Goal: Task Accomplishment & Management: Complete application form

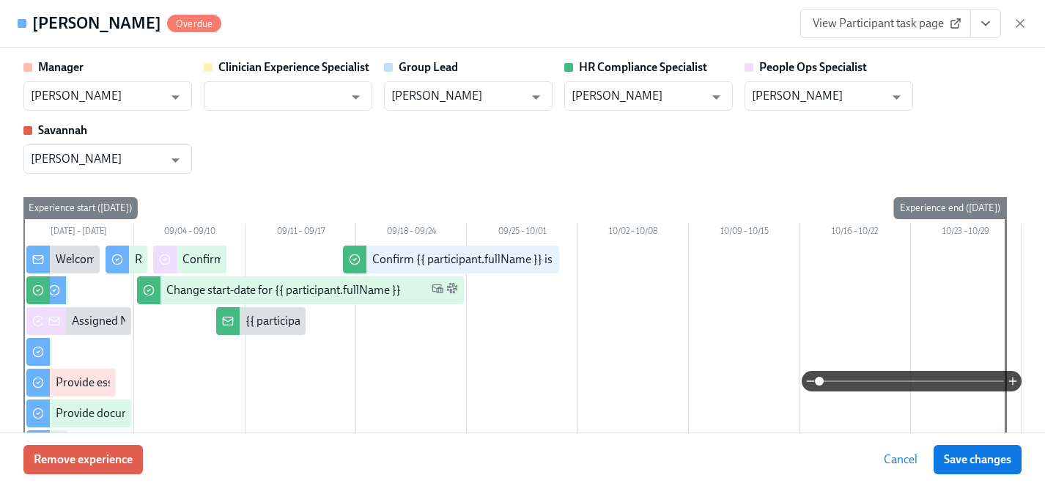
scroll to position [0, 17977]
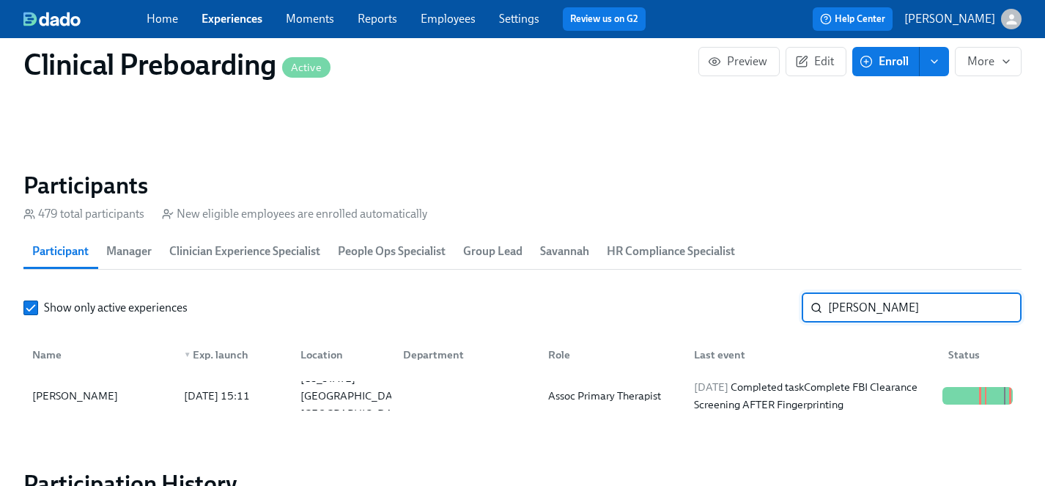
drag, startPoint x: 874, startPoint y: 311, endPoint x: 775, endPoint y: 311, distance: 98.9
click at [775, 311] on div "Show only active experiences [PERSON_NAME]" at bounding box center [522, 307] width 998 height 29
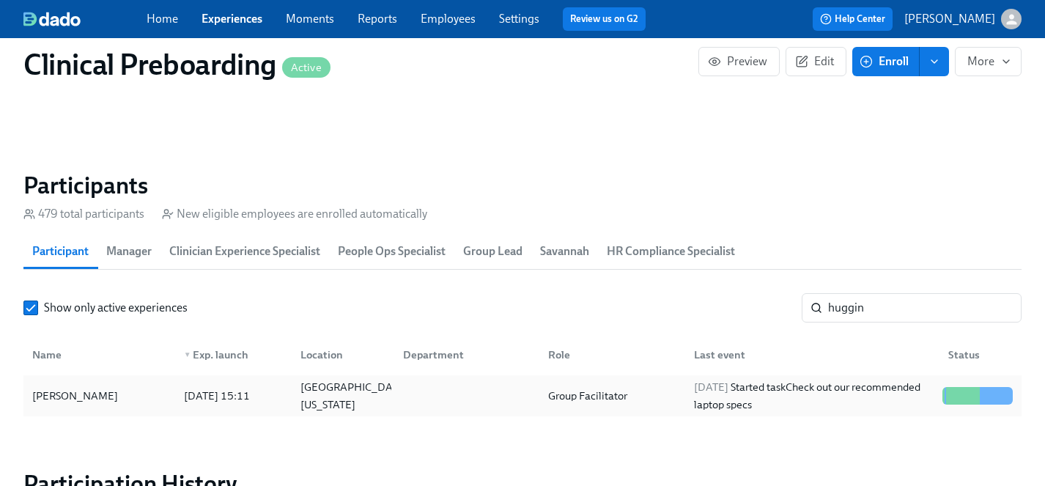
click at [69, 397] on div "[PERSON_NAME]" at bounding box center [74, 396] width 97 height 18
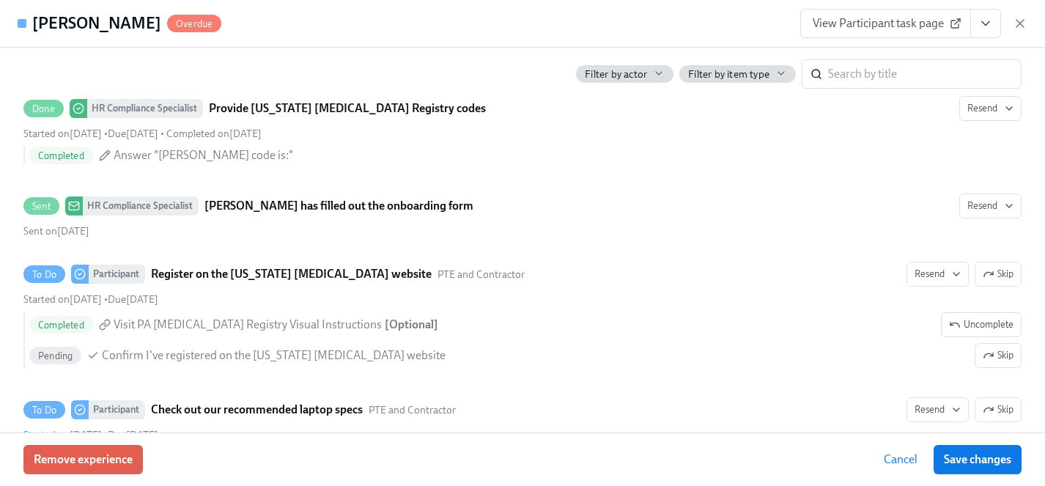
scroll to position [2700, 0]
click at [870, 21] on span "View Participant task page" at bounding box center [886, 23] width 146 height 15
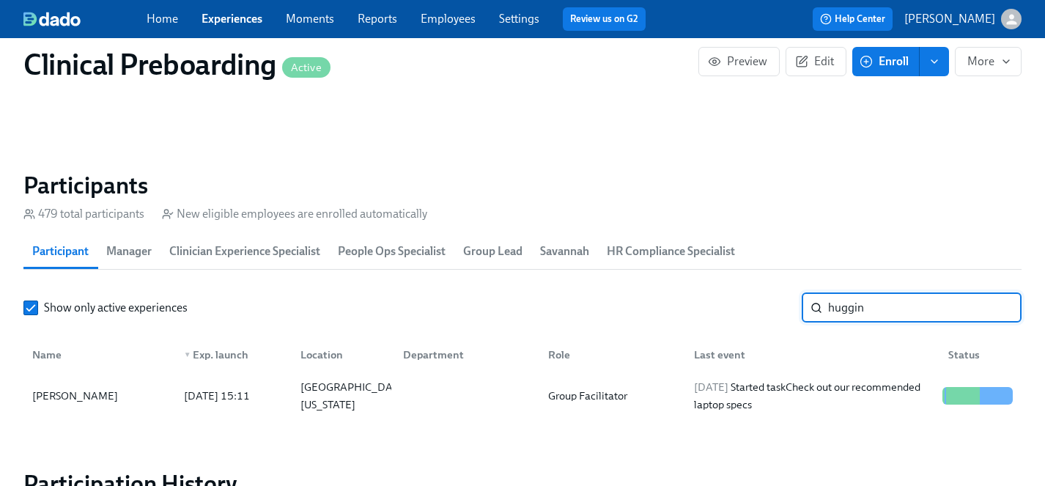
drag, startPoint x: 879, startPoint y: 302, endPoint x: 761, endPoint y: 289, distance: 118.6
click at [759, 297] on div "Show only active experiences huggin ​" at bounding box center [522, 307] width 998 height 29
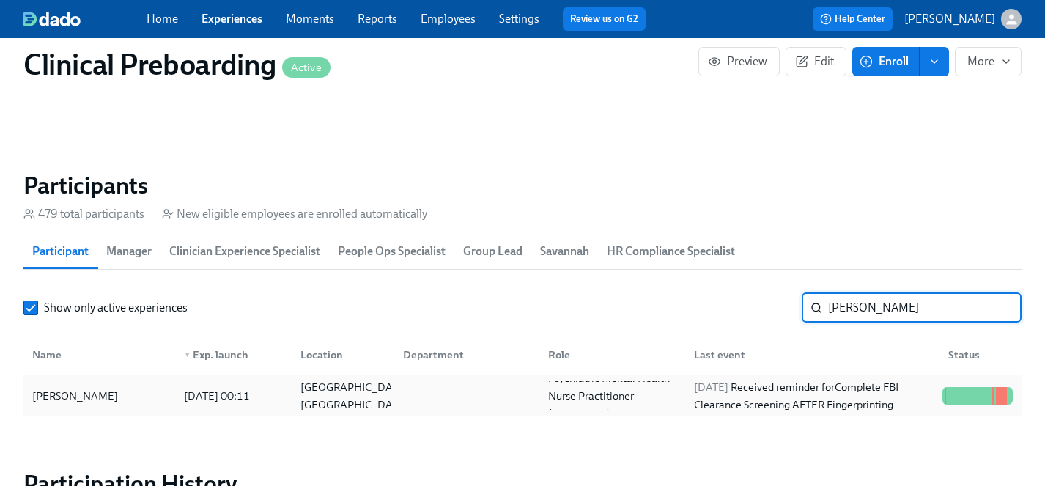
type input "[PERSON_NAME]"
click at [70, 403] on div "[PERSON_NAME]" at bounding box center [74, 396] width 97 height 18
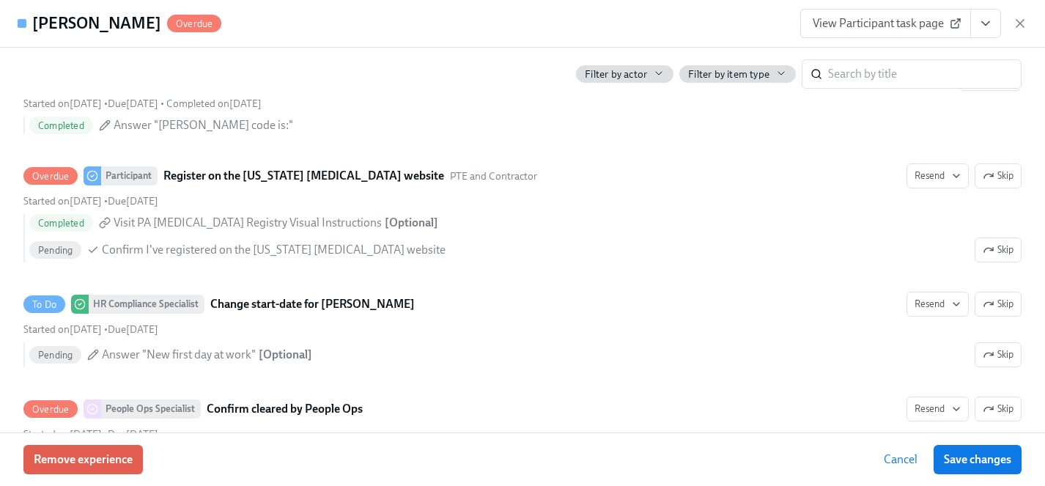
scroll to position [2771, 0]
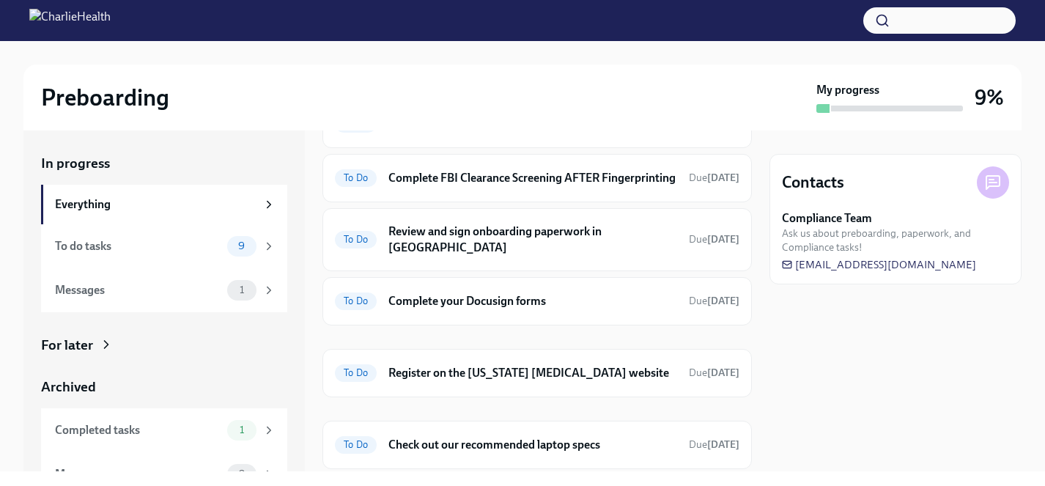
scroll to position [393, 0]
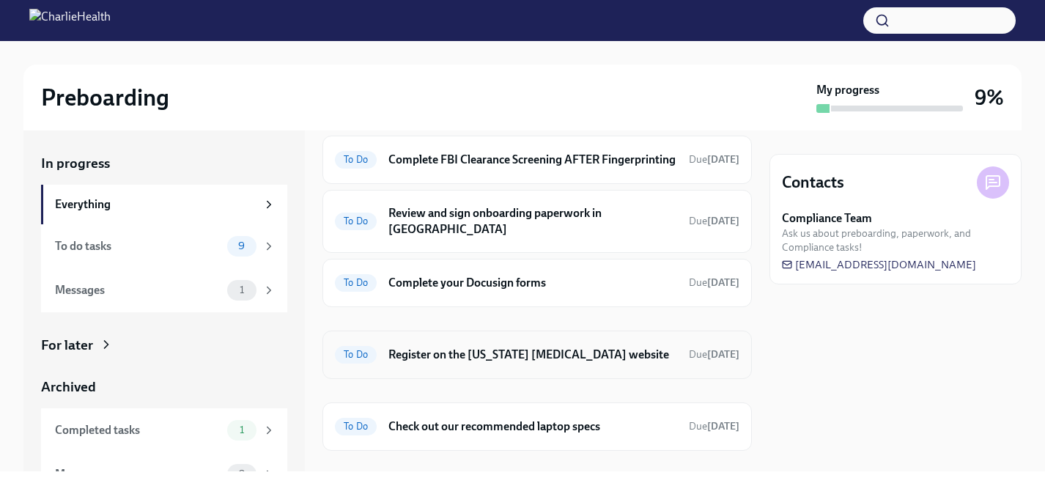
click at [513, 352] on h6 "Register on the [US_STATE] [MEDICAL_DATA] website" at bounding box center [532, 355] width 289 height 16
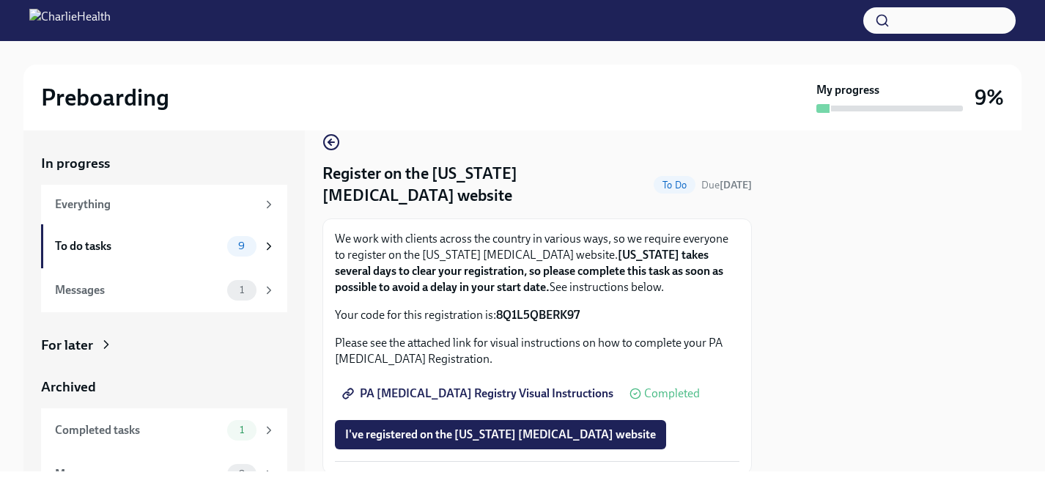
scroll to position [32, 0]
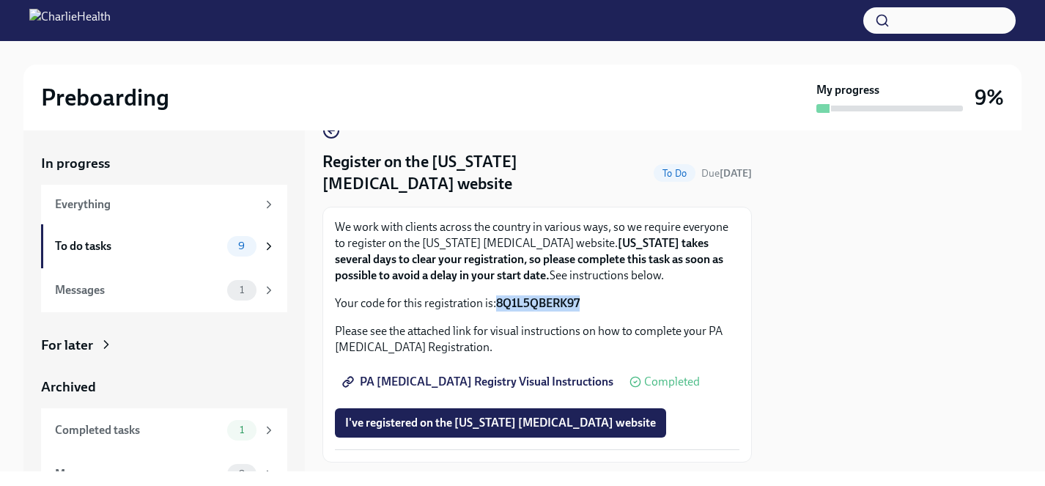
drag, startPoint x: 589, startPoint y: 302, endPoint x: 498, endPoint y: 304, distance: 90.9
click at [498, 304] on p "Your code for this registration is: 8Q1L5QBERK97" at bounding box center [537, 303] width 404 height 16
copy strong "8Q1L5QBERK97"
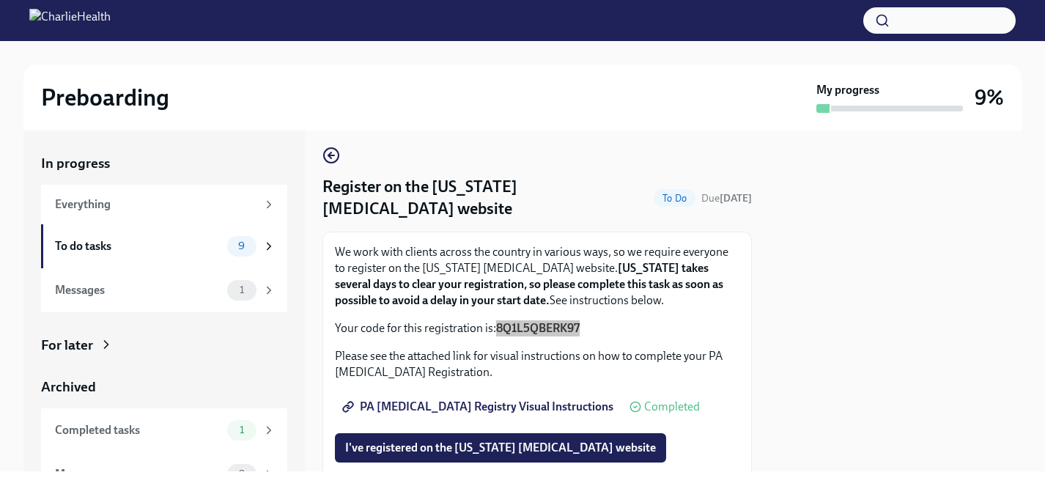
scroll to position [0, 0]
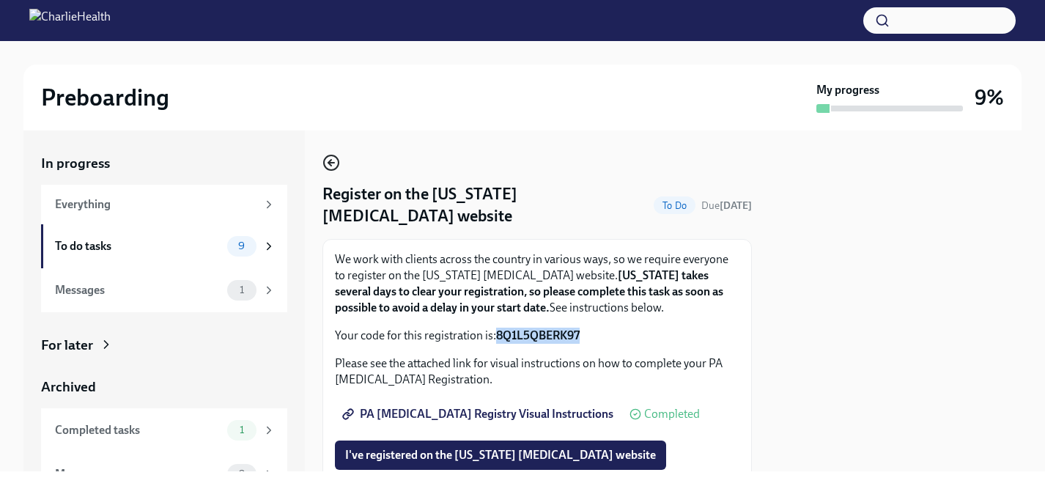
click at [330, 160] on icon "button" at bounding box center [329, 163] width 3 height 6
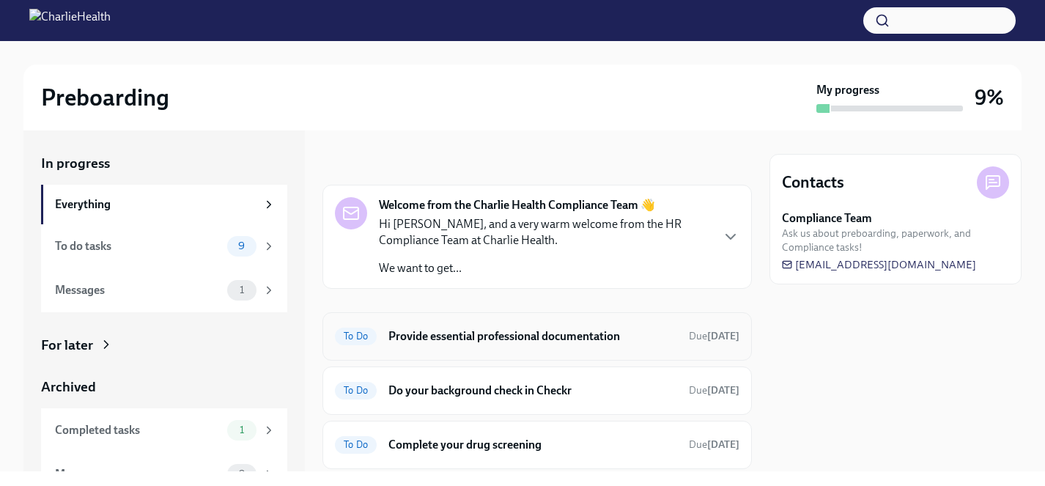
click at [423, 330] on h6 "Provide essential professional documentation" at bounding box center [532, 336] width 289 height 16
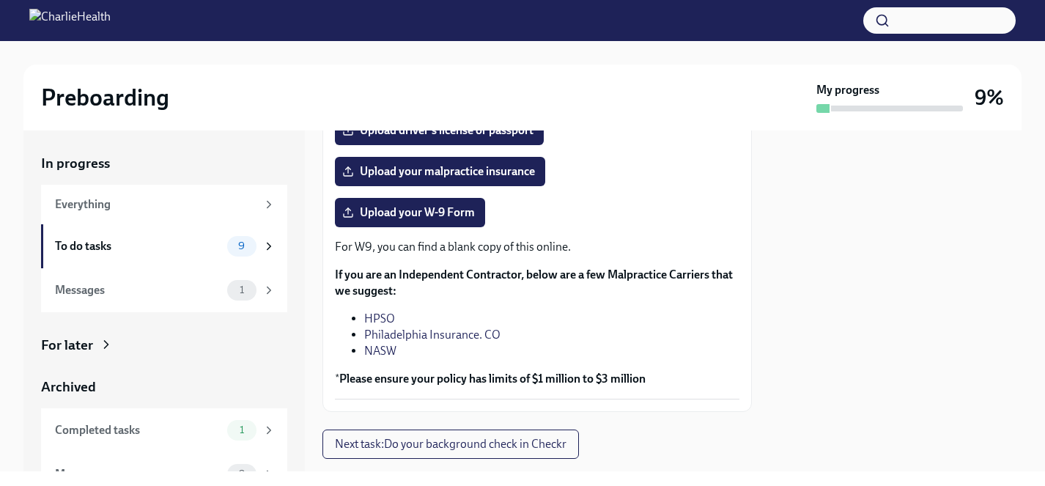
scroll to position [369, 0]
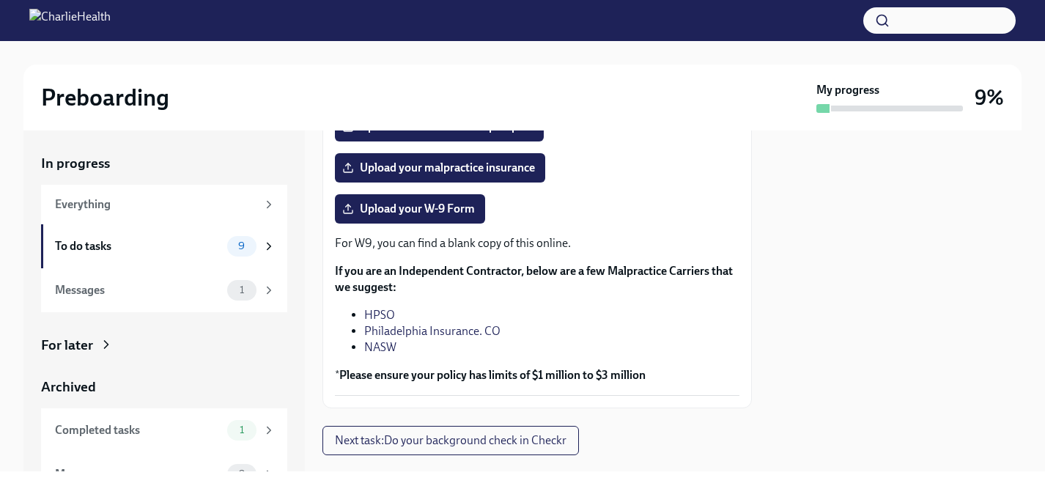
click at [398, 355] on li "NASW" at bounding box center [551, 347] width 375 height 16
drag, startPoint x: 398, startPoint y: 367, endPoint x: 363, endPoint y: 343, distance: 42.7
click at [363, 343] on ul "HPSO Philadelphia Insurance. CO NASW" at bounding box center [537, 331] width 404 height 48
copy ul "HPSO Philadelphia Insurance. CO NASW"
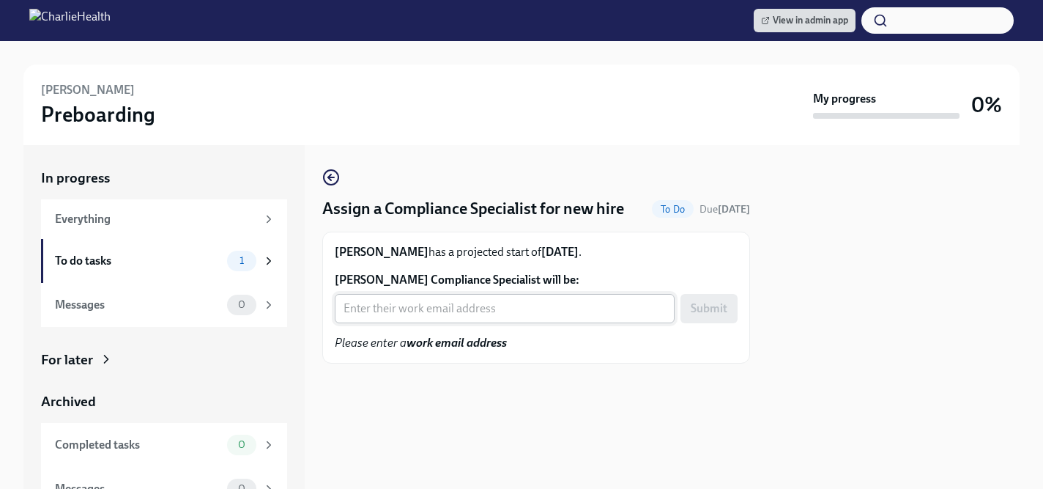
click at [384, 311] on input "Danielle Philyaw's Compliance Specialist will be:" at bounding box center [505, 308] width 340 height 29
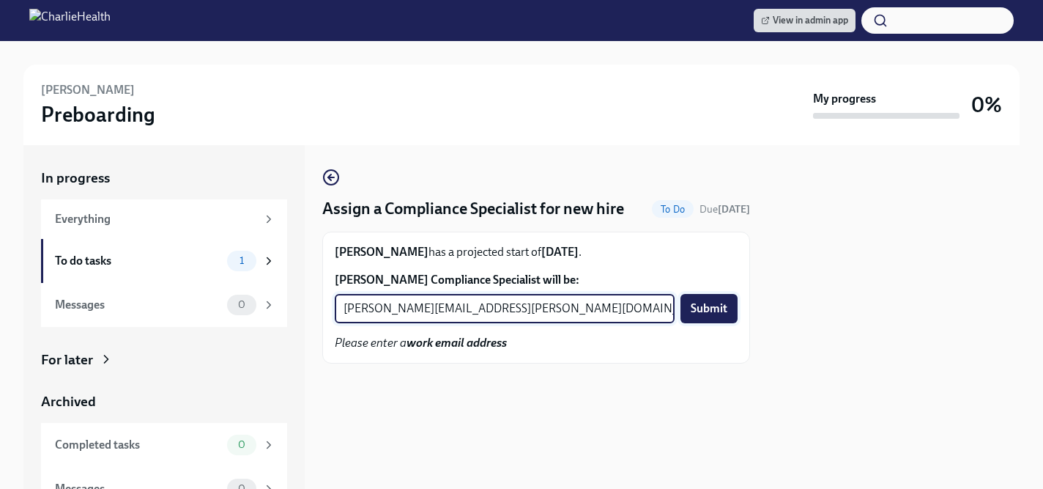
type input "kristy.johnson@charliehealth.com"
click at [722, 313] on span "Submit" at bounding box center [709, 308] width 37 height 15
